Goal: Task Accomplishment & Management: Use online tool/utility

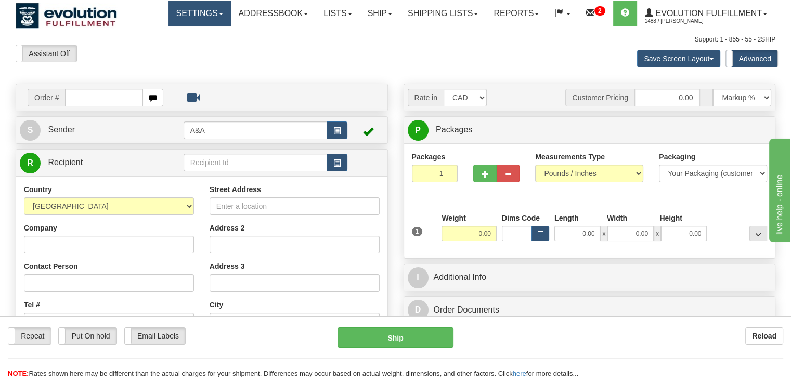
click at [210, 18] on link "Settings" at bounding box center [199, 14] width 62 height 26
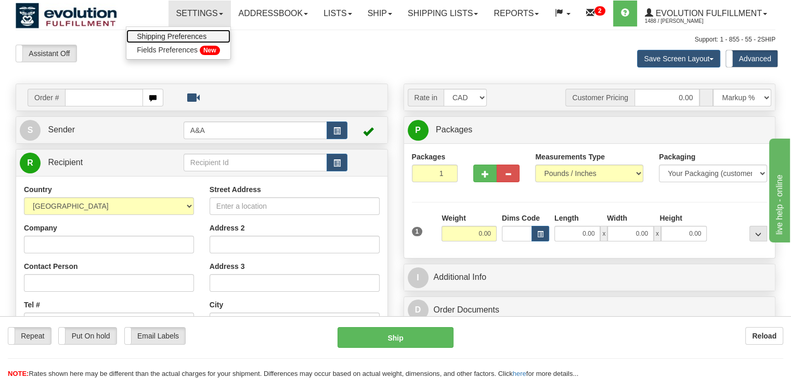
click at [189, 41] on link "Shipping Preferences" at bounding box center [177, 37] width 103 height 14
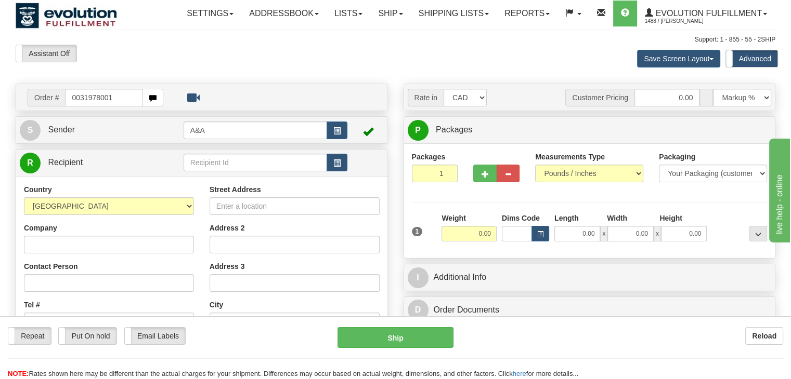
type input "0031978001"
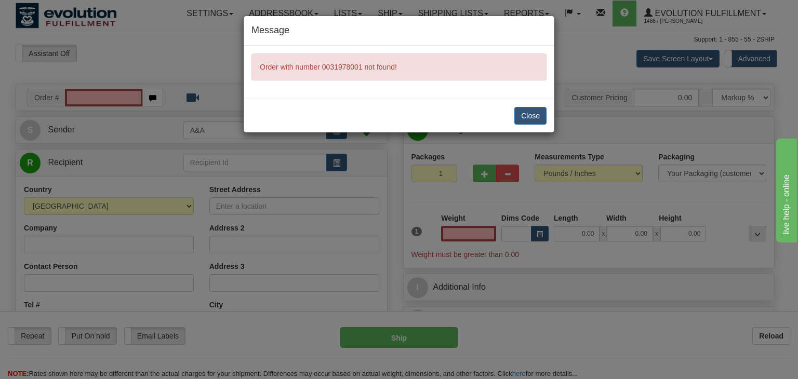
type input "0.00"
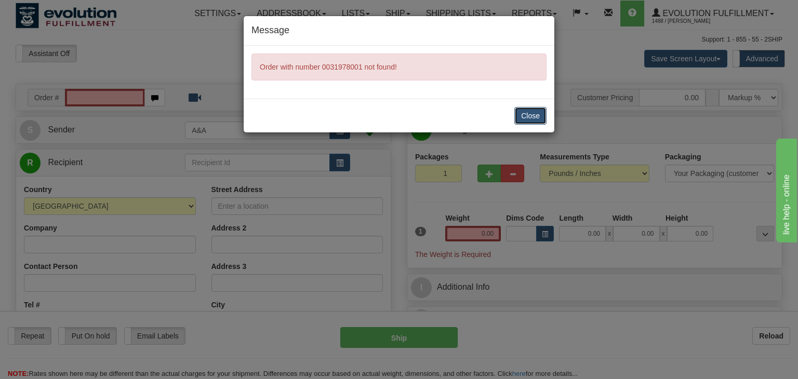
click at [541, 114] on button "Close" at bounding box center [531, 116] width 32 height 18
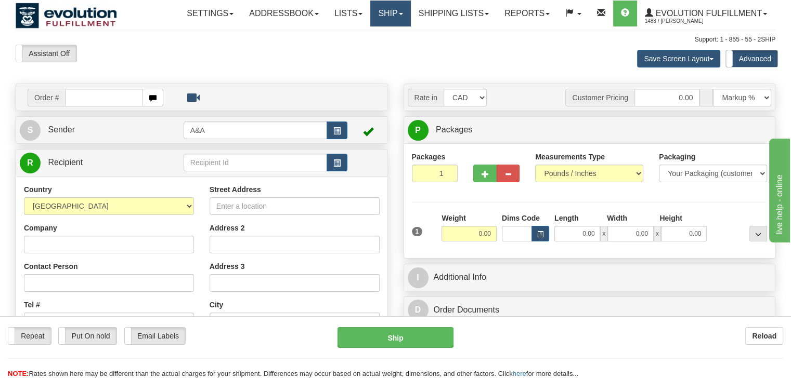
click at [377, 17] on link "Ship" at bounding box center [390, 14] width 40 height 26
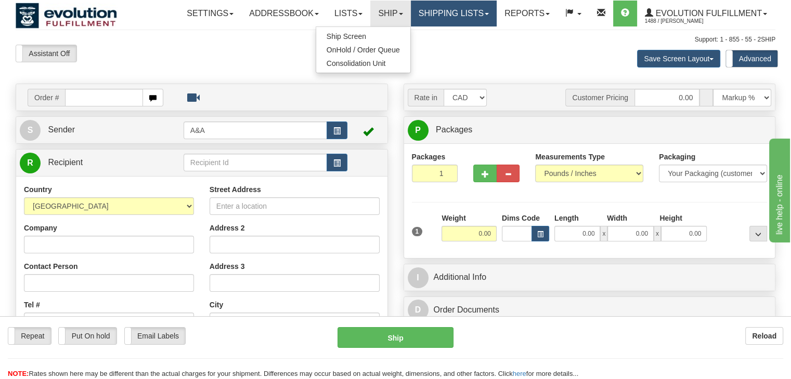
click at [414, 22] on link "Shipping lists" at bounding box center [454, 14] width 86 height 26
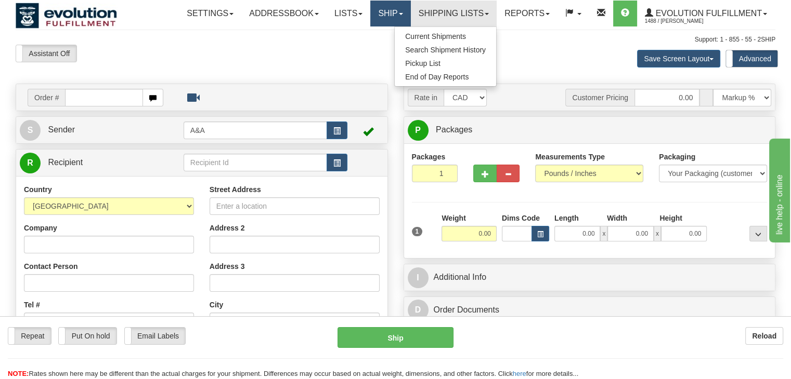
click at [383, 19] on link "Ship" at bounding box center [390, 14] width 40 height 26
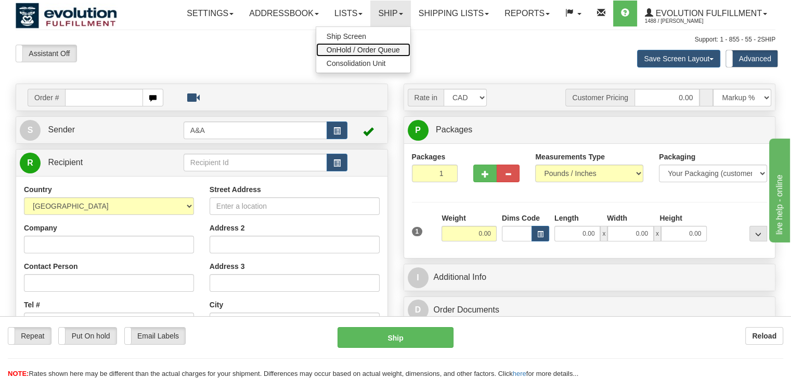
click at [364, 47] on span "OnHold / Order Queue" at bounding box center [362, 50] width 73 height 8
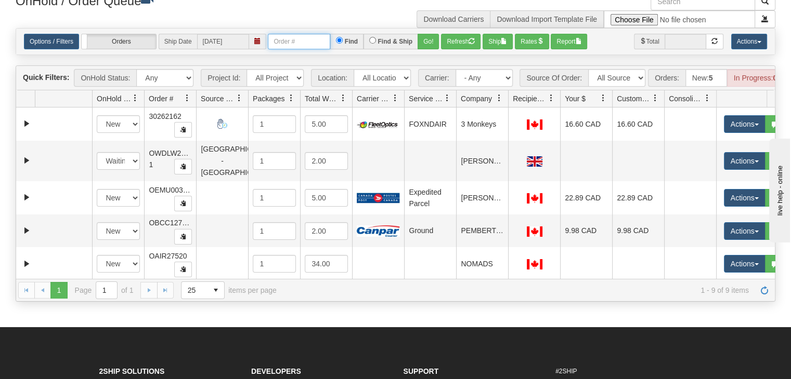
click at [283, 41] on input "text" at bounding box center [299, 42] width 62 height 16
paste input "0031978001"
drag, startPoint x: 280, startPoint y: 42, endPoint x: 228, endPoint y: 38, distance: 52.1
click at [228, 38] on div "Options / Filters Group Shipments Orders Ship Date [DATE] 0031978001 Find Find …" at bounding box center [395, 42] width 743 height 16
type input "31978001"
